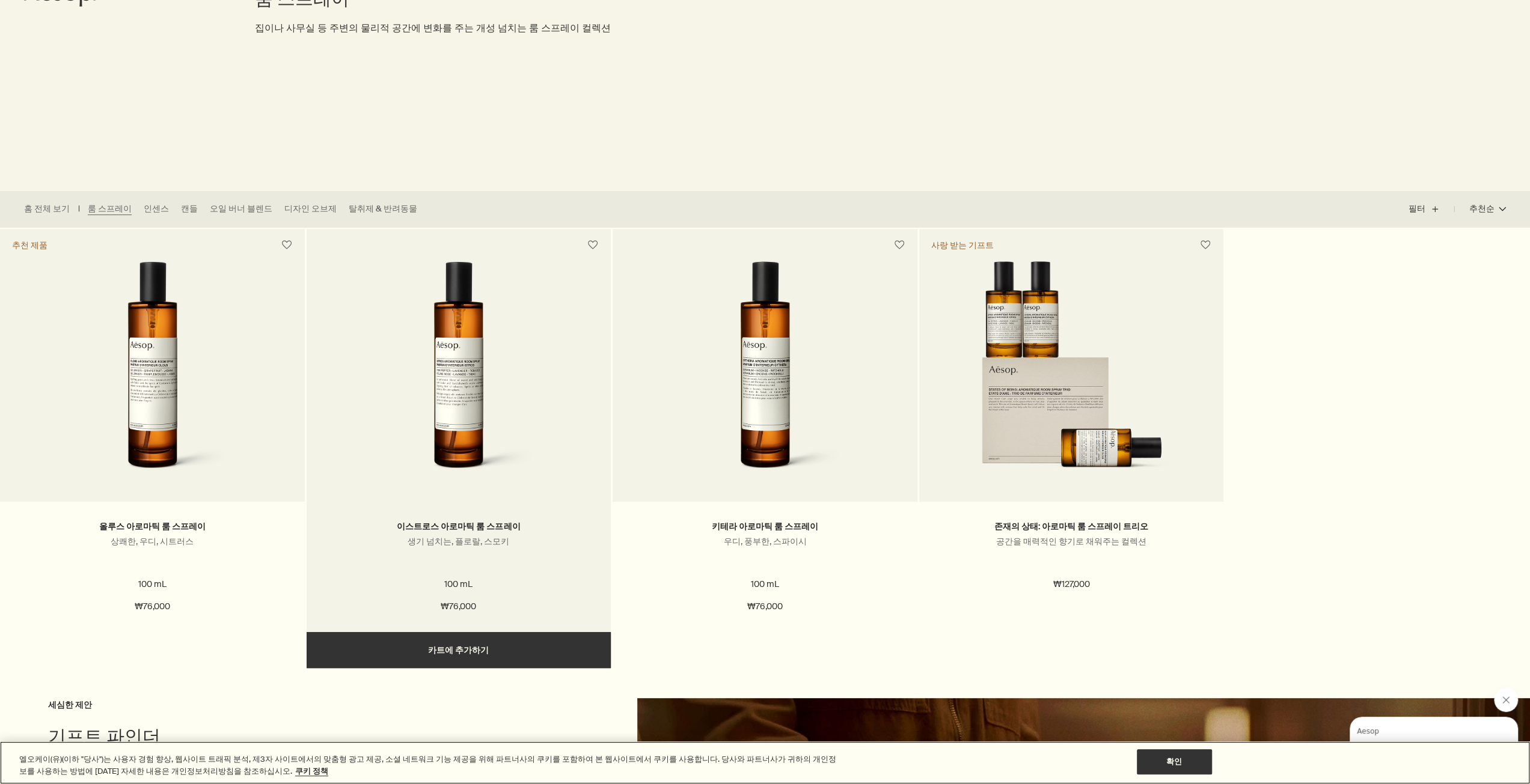
scroll to position [268, 0]
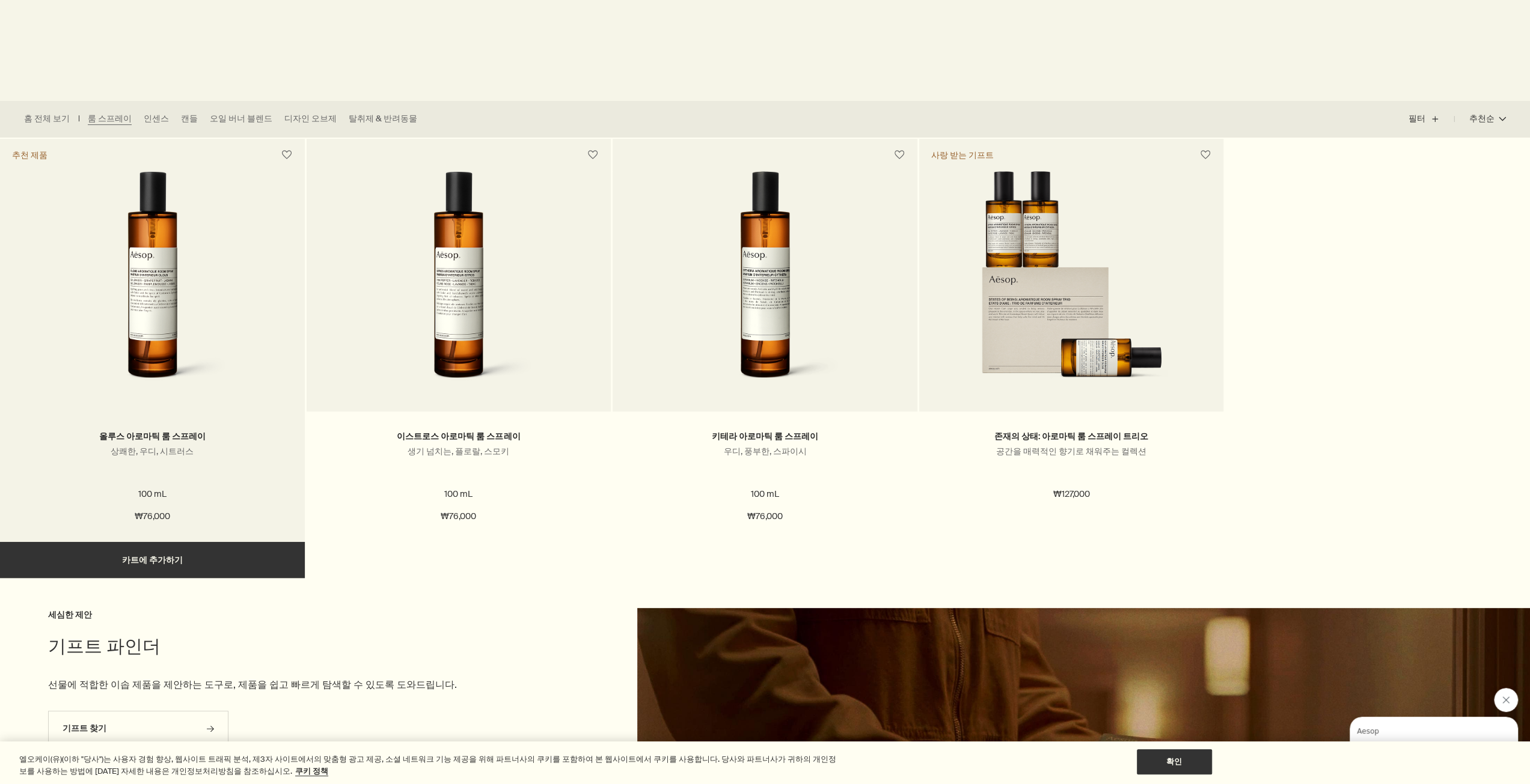
click at [169, 348] on img at bounding box center [152, 283] width 193 height 222
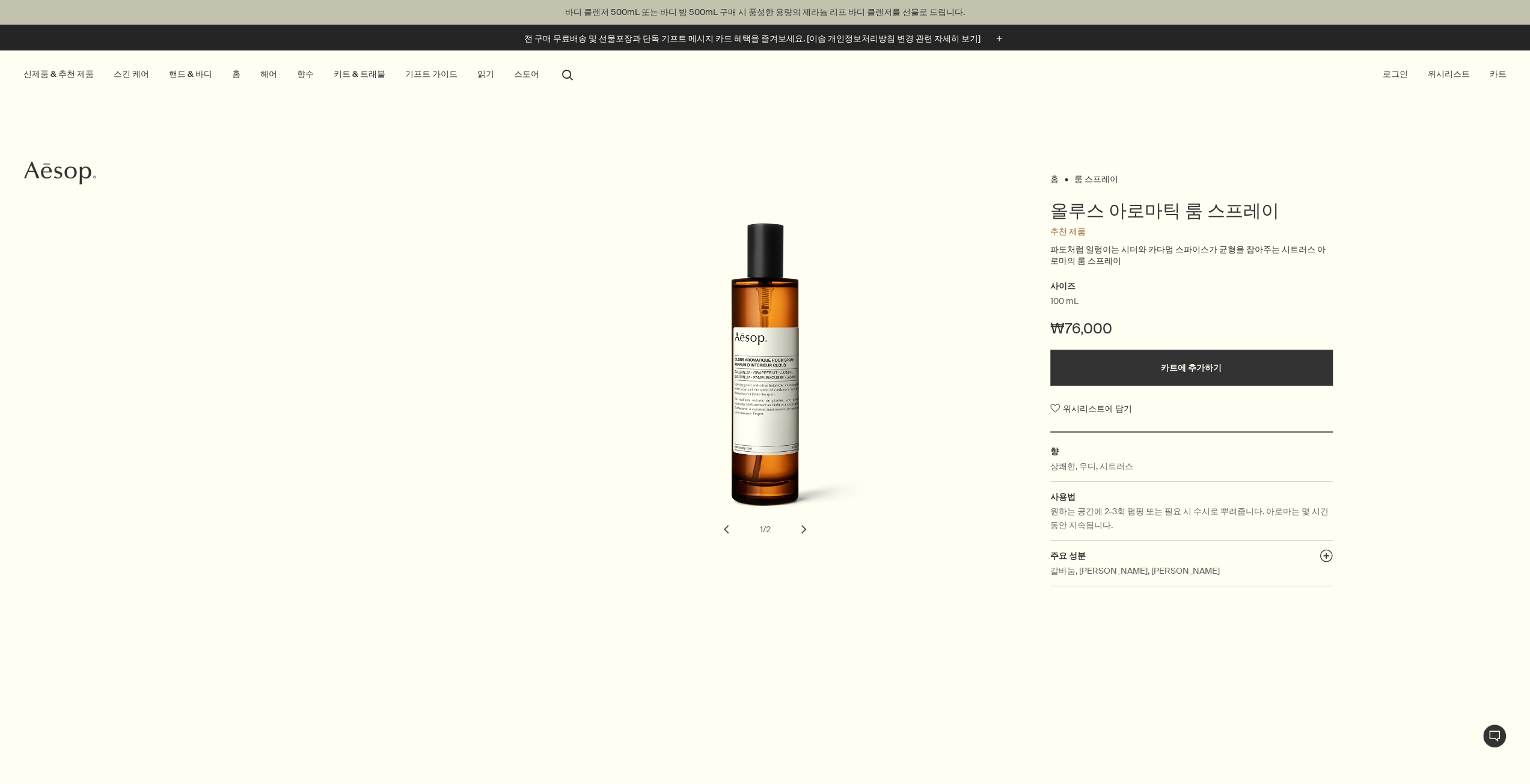
click at [1462, 385] on div "홈 룸 스프레이 올루스 아로마틱 룸 스프레이 추천 제품 파도처럼 일렁이는 시더와 카다멈 스파이스가 균형을 잡아주는 시트러스 아로마의 룸 스프레…" at bounding box center [765, 383] width 1530 height 425
